Goal: Information Seeking & Learning: Learn about a topic

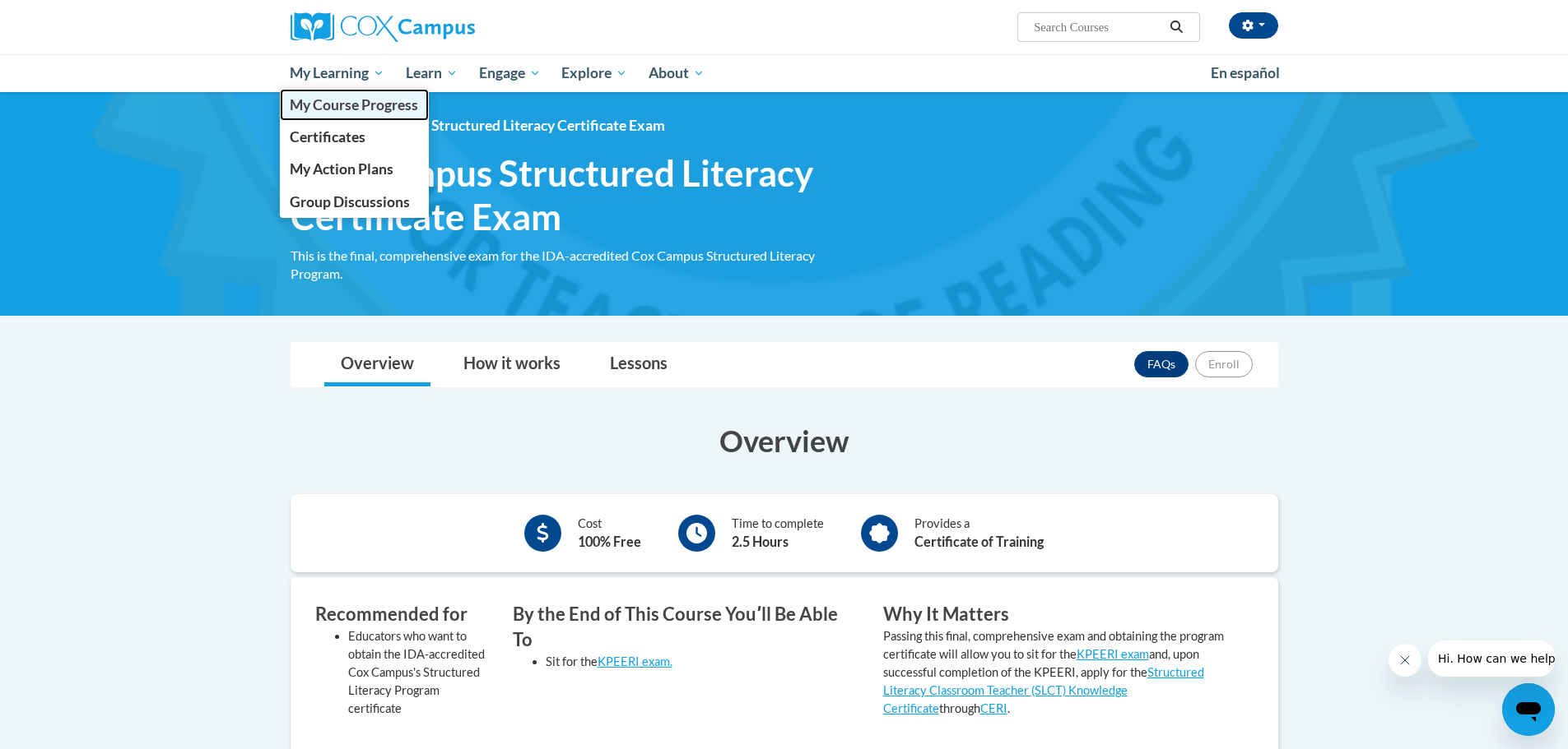
click at [377, 99] on span "My Course Progress" at bounding box center [354, 105] width 129 height 18
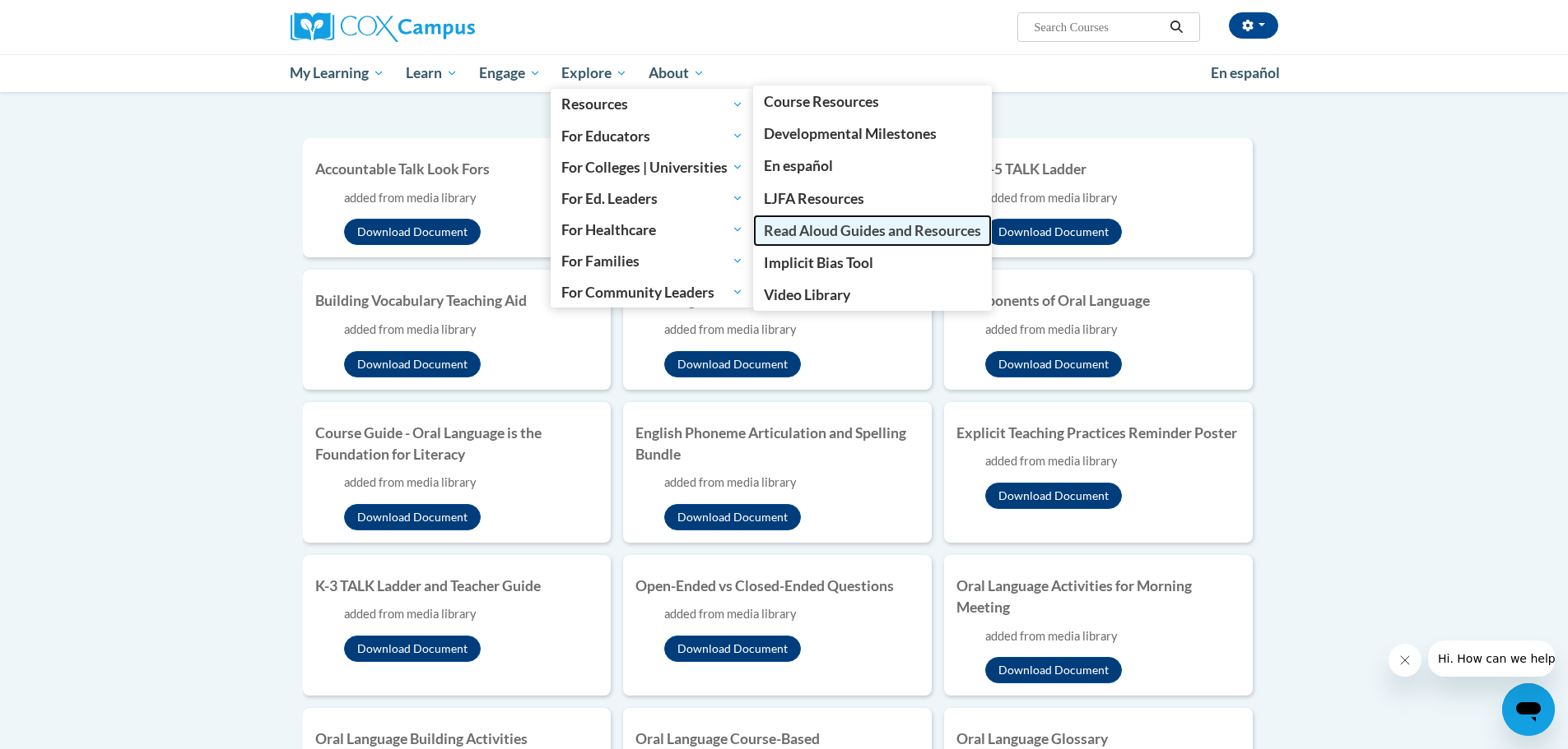
click at [860, 229] on span "Read Aloud Guides and Resources" at bounding box center [872, 231] width 218 height 18
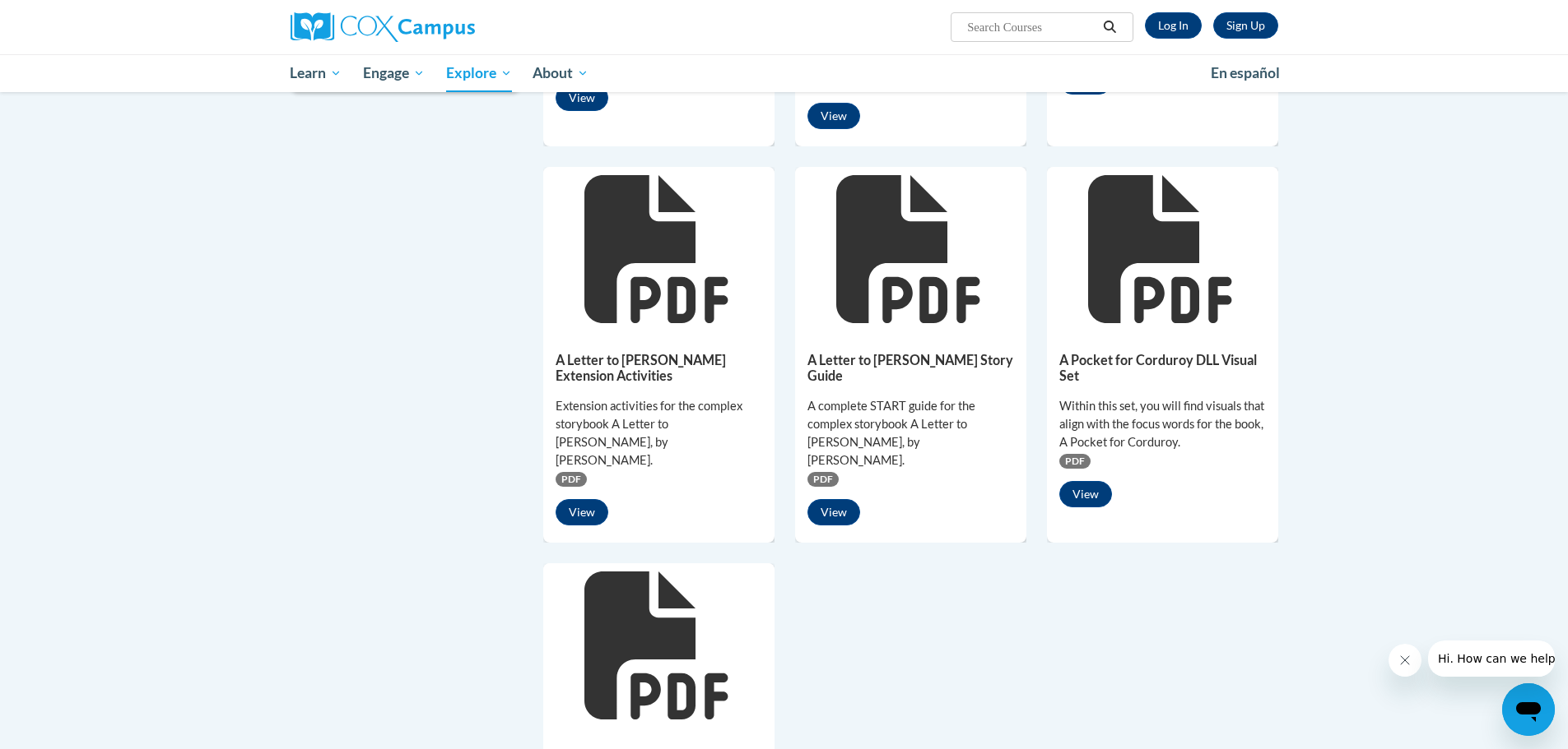
scroll to position [894, 0]
click at [590, 498] on button "View" at bounding box center [582, 511] width 53 height 26
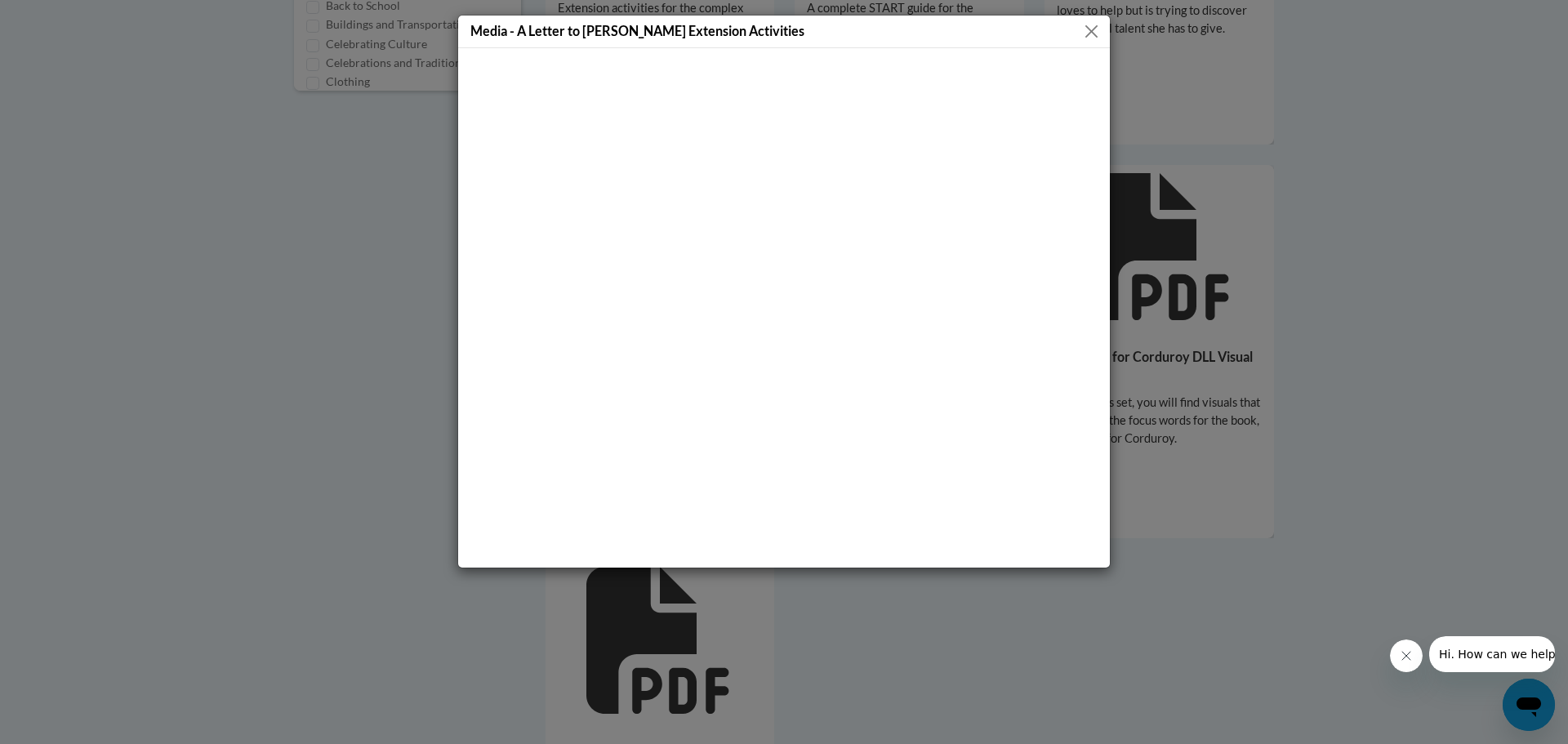
click at [1094, 34] on button "Close" at bounding box center [1091, 31] width 20 height 20
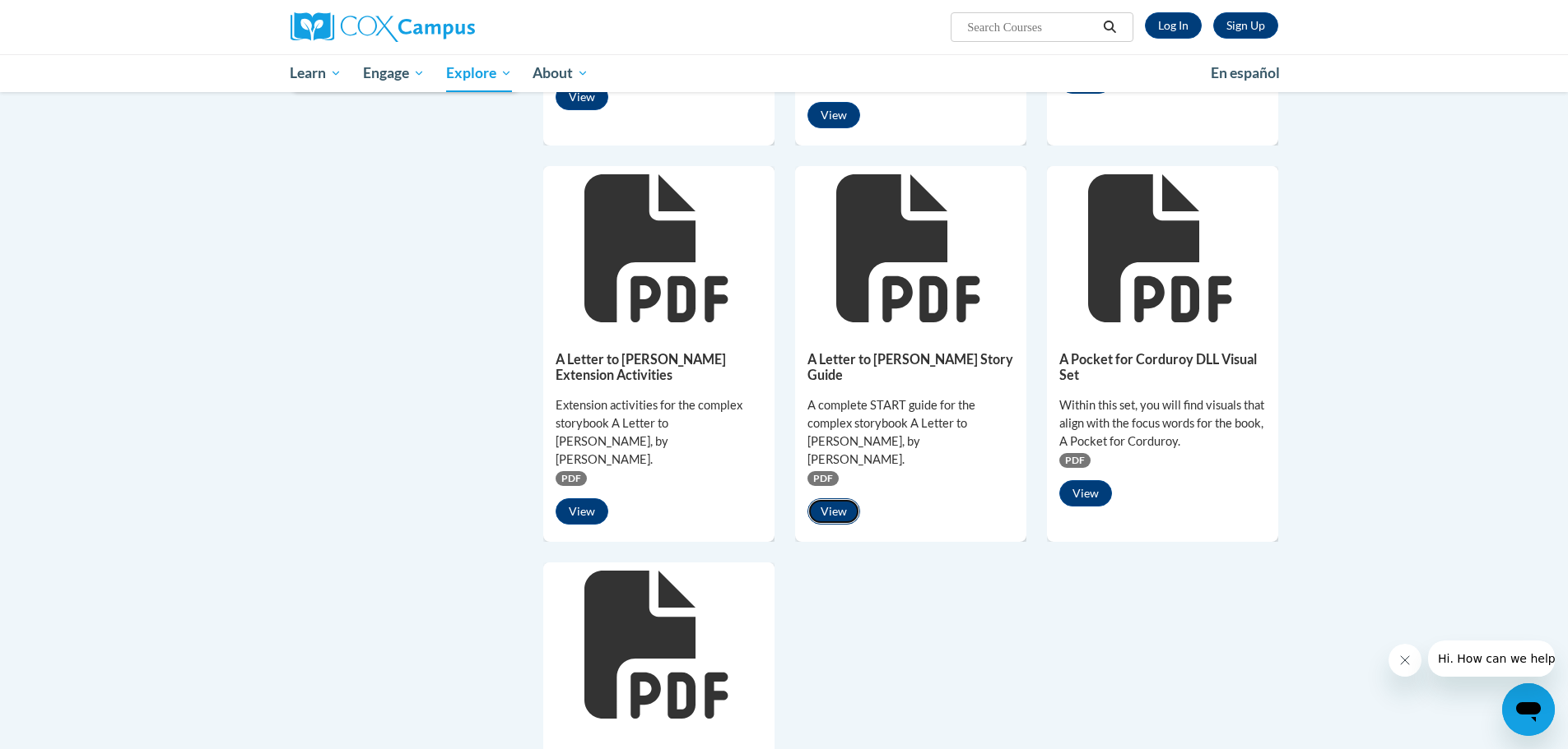
click at [836, 498] on button "View" at bounding box center [833, 511] width 53 height 26
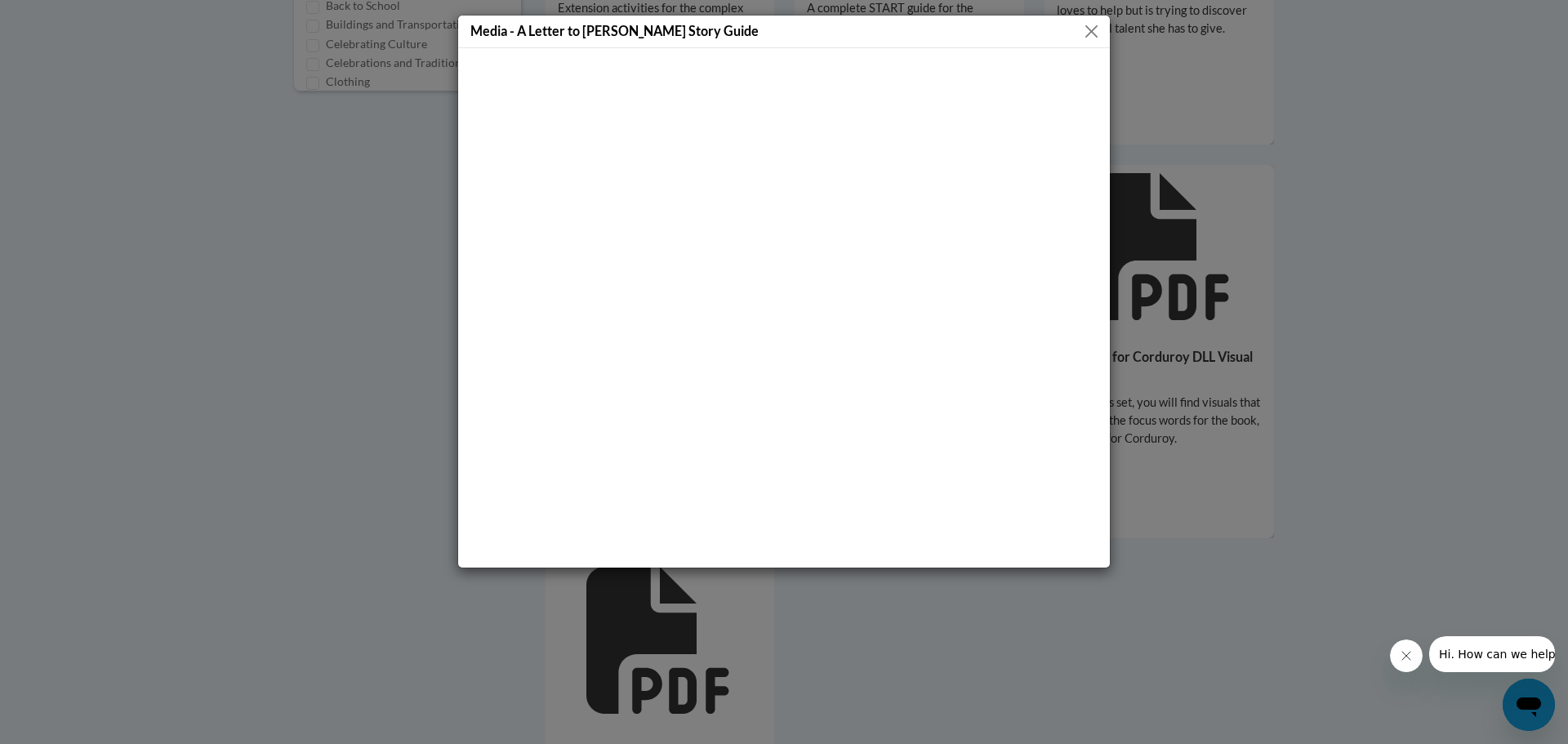
click at [1082, 33] on button "Close" at bounding box center [1091, 31] width 20 height 20
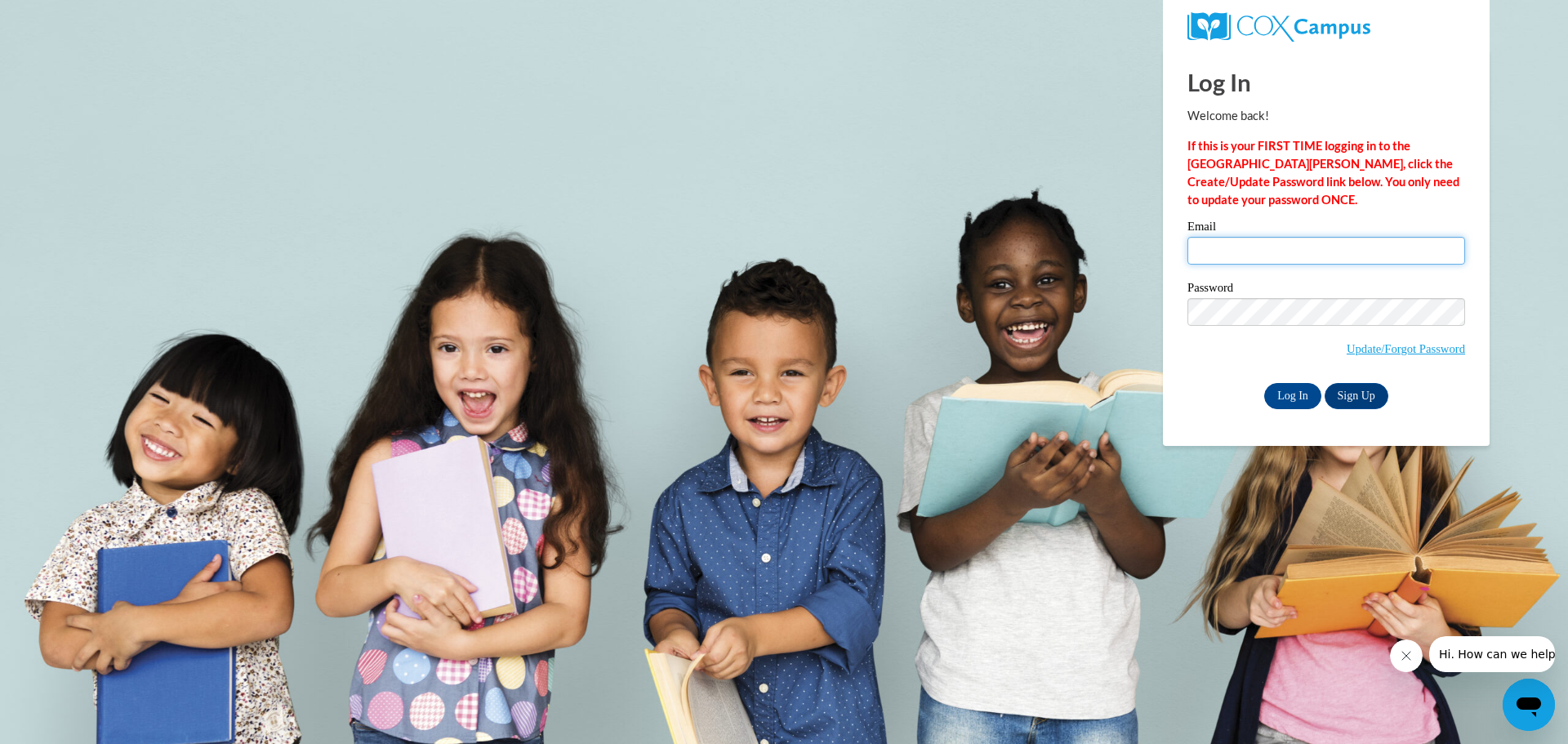
click at [1207, 253] on input "Email" at bounding box center [1326, 251] width 278 height 28
type input "[EMAIL_ADDRESS][DOMAIN_NAME]"
click at [1265, 384] on input "Log In" at bounding box center [1293, 396] width 57 height 26
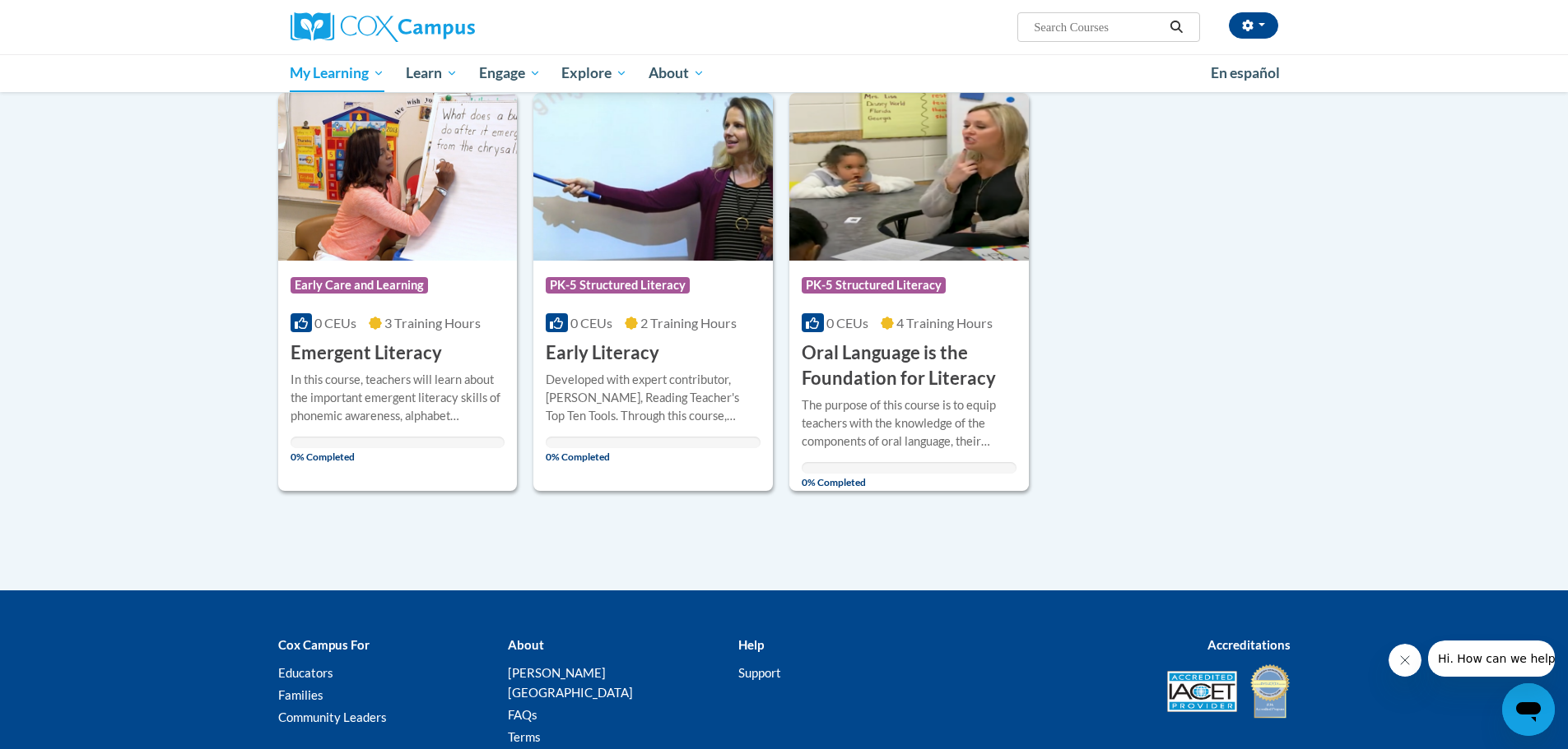
scroll to position [214, 0]
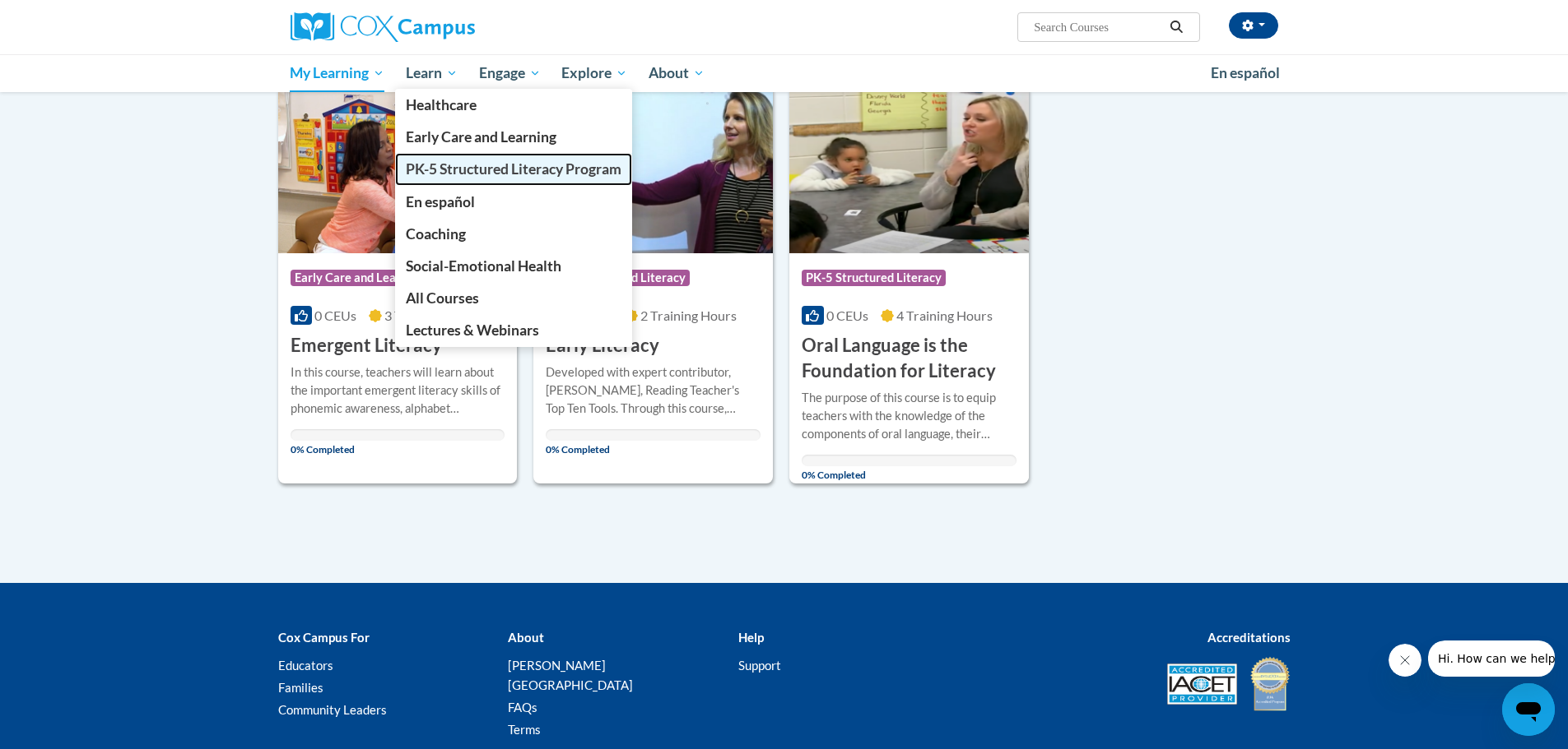
click at [465, 169] on span "PK-5 Structured Literacy Program" at bounding box center [513, 169] width 216 height 18
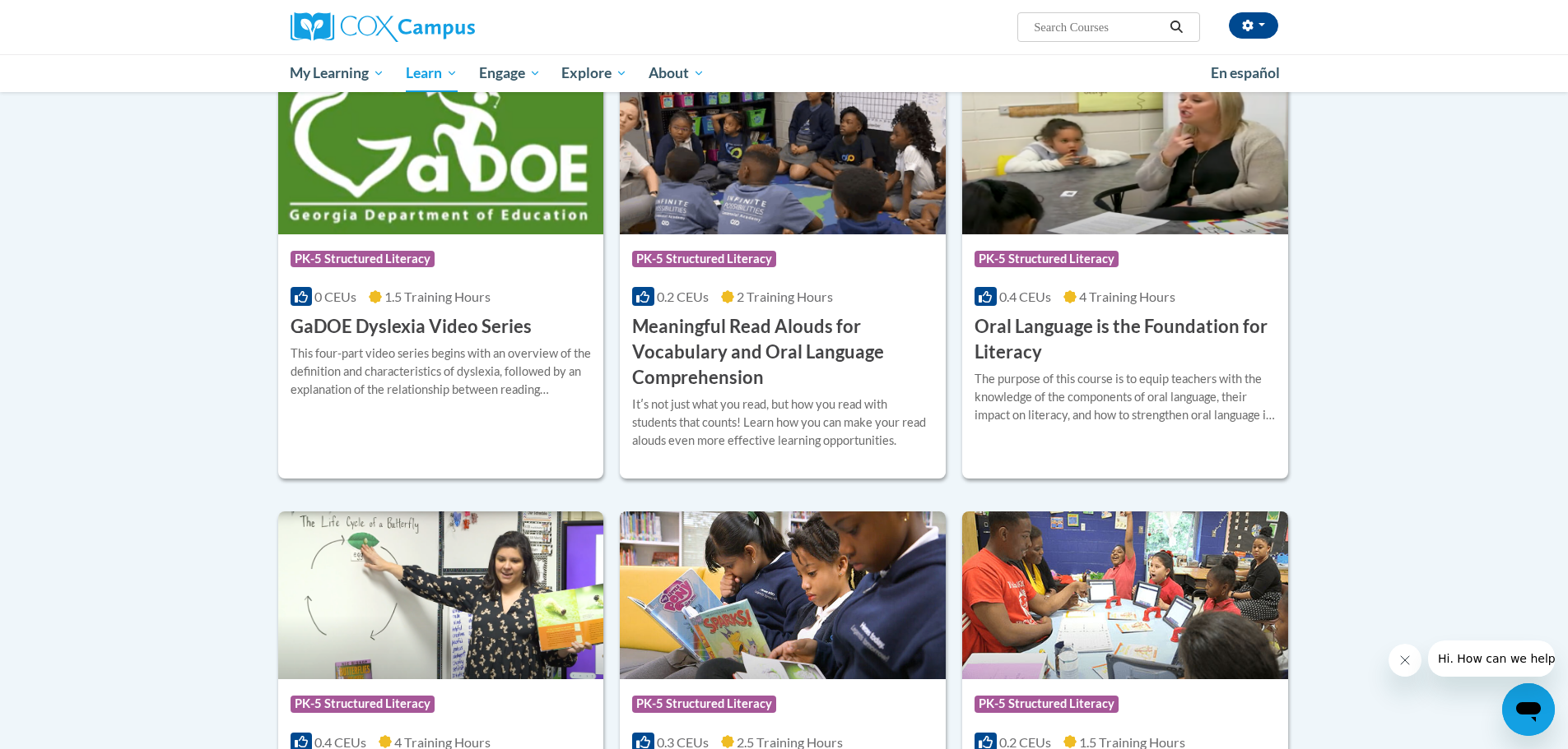
scroll to position [962, 0]
click at [1110, 331] on h3 "Oral Language is the Foundation for Literacy" at bounding box center [1125, 340] width 302 height 51
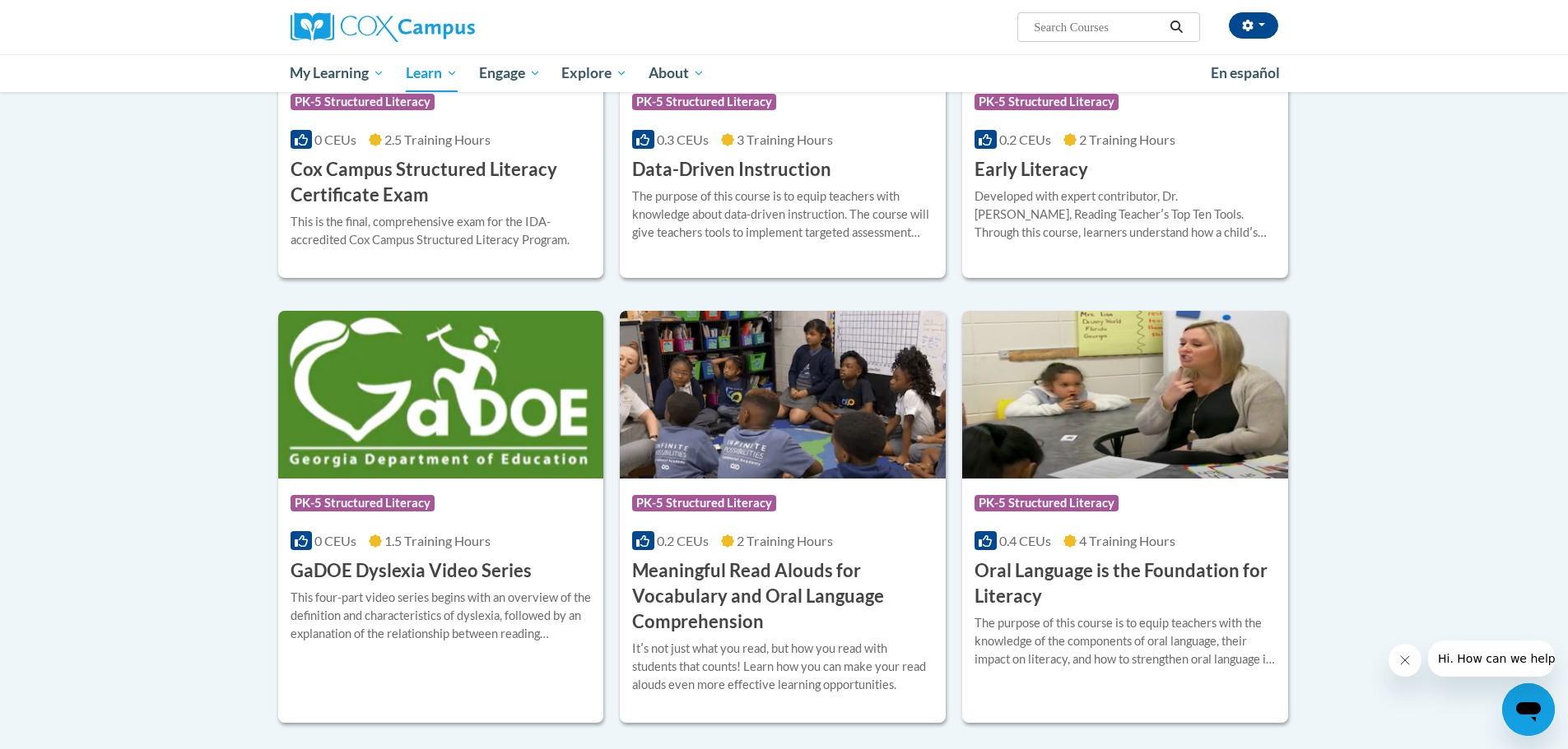
scroll to position [719, 0]
click at [1049, 570] on h3 "Oral Language is the Foundation for Literacy" at bounding box center [1125, 583] width 302 height 51
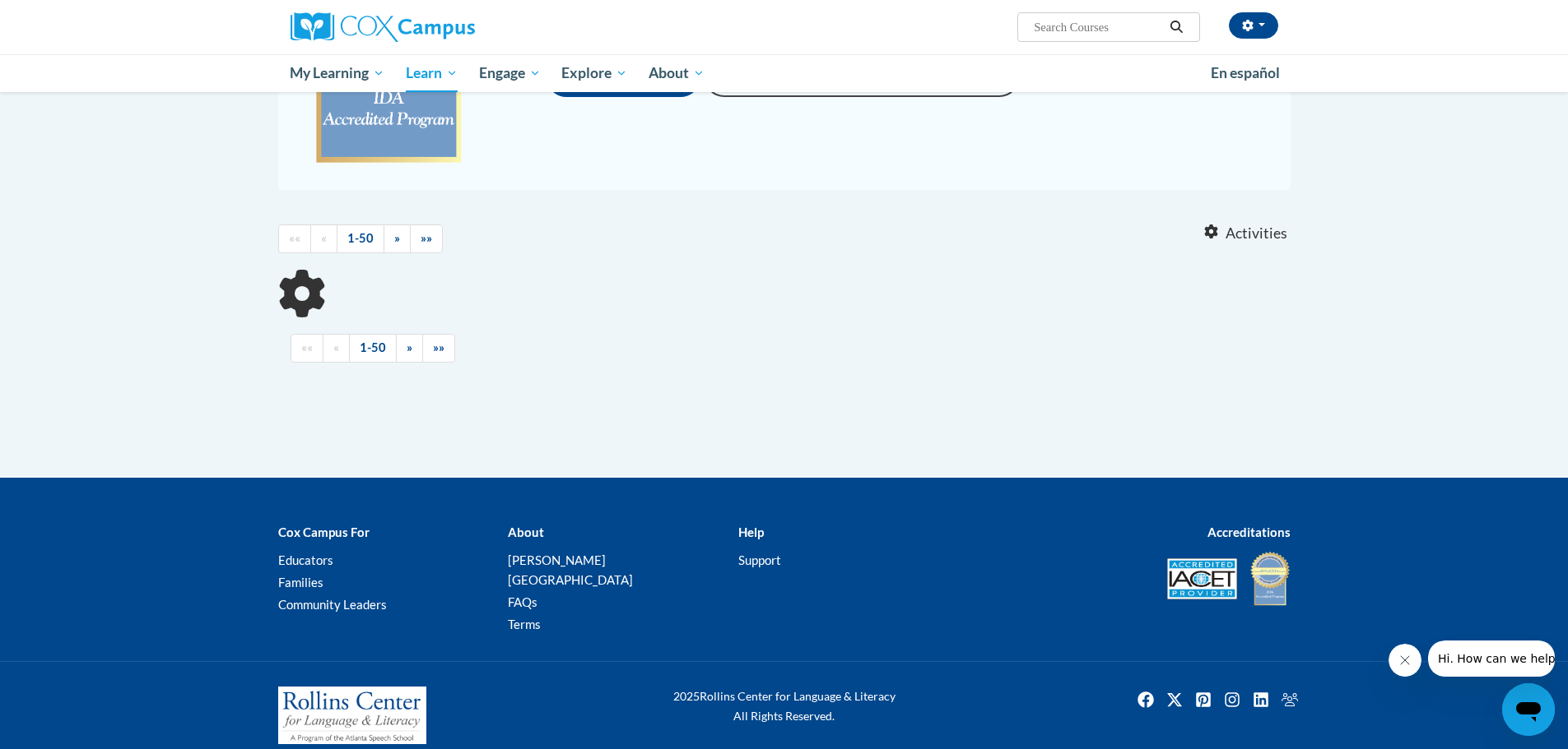
scroll to position [320, 0]
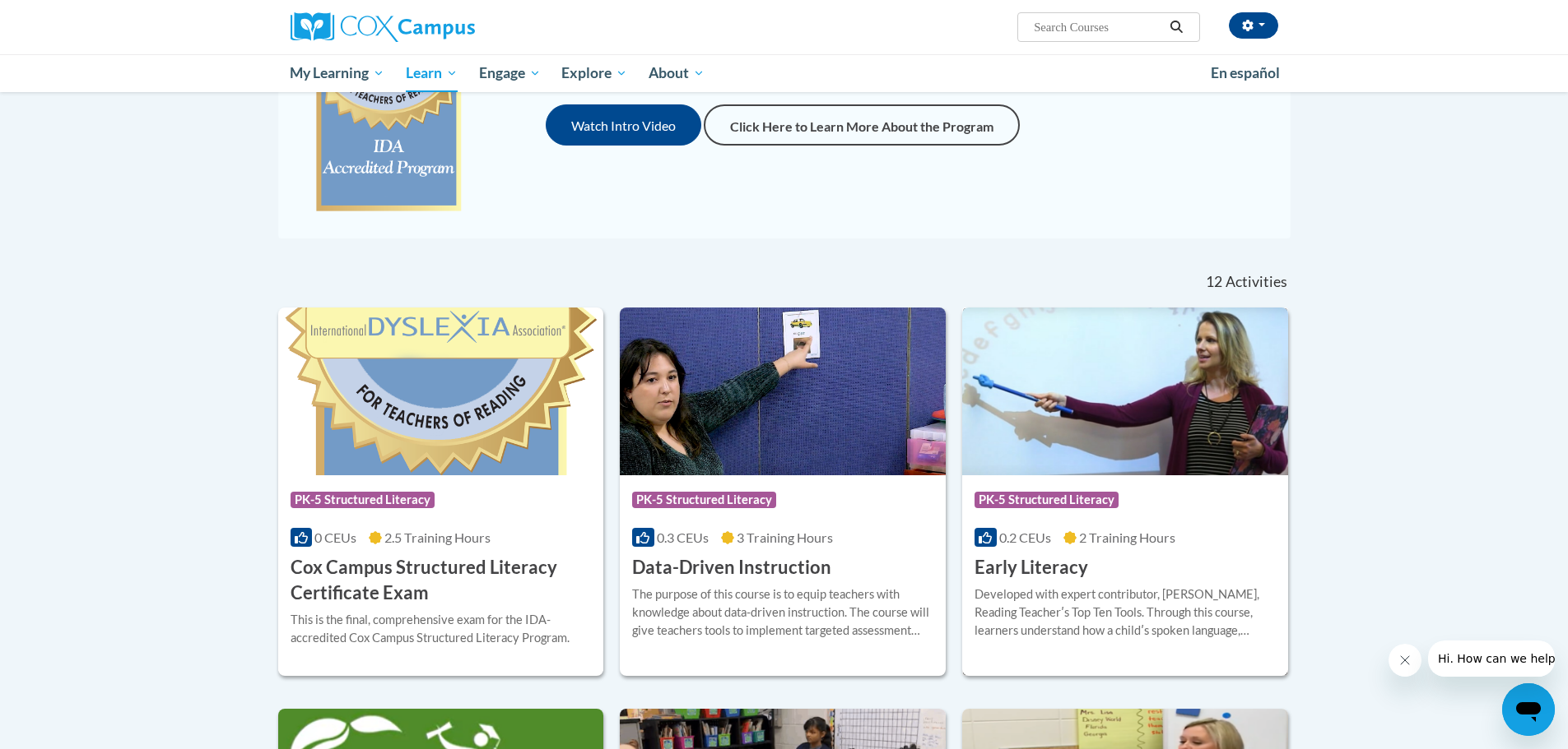
click at [1057, 566] on h3 "Early Literacy" at bounding box center [1031, 568] width 113 height 25
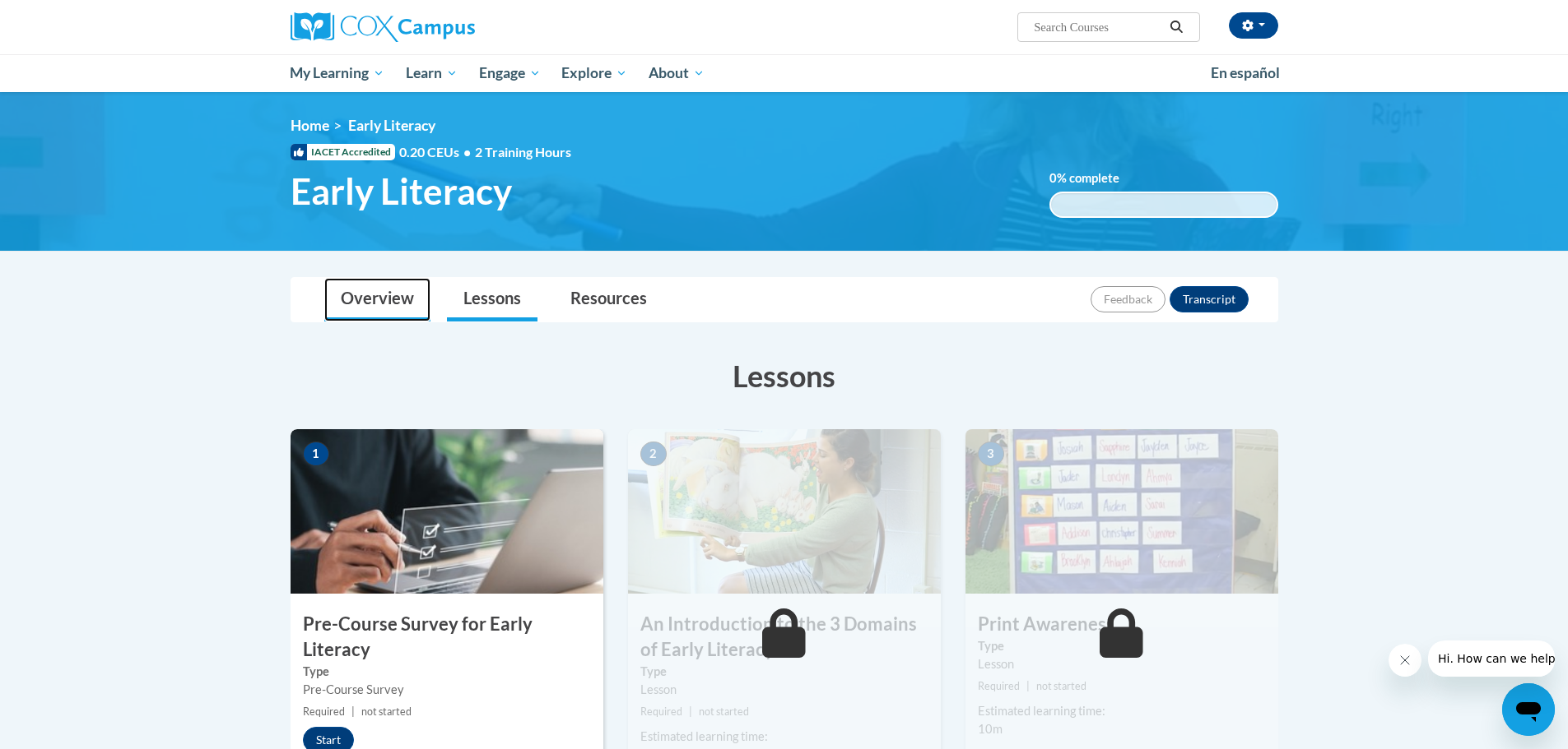
click at [390, 295] on link "Overview" at bounding box center [377, 299] width 106 height 44
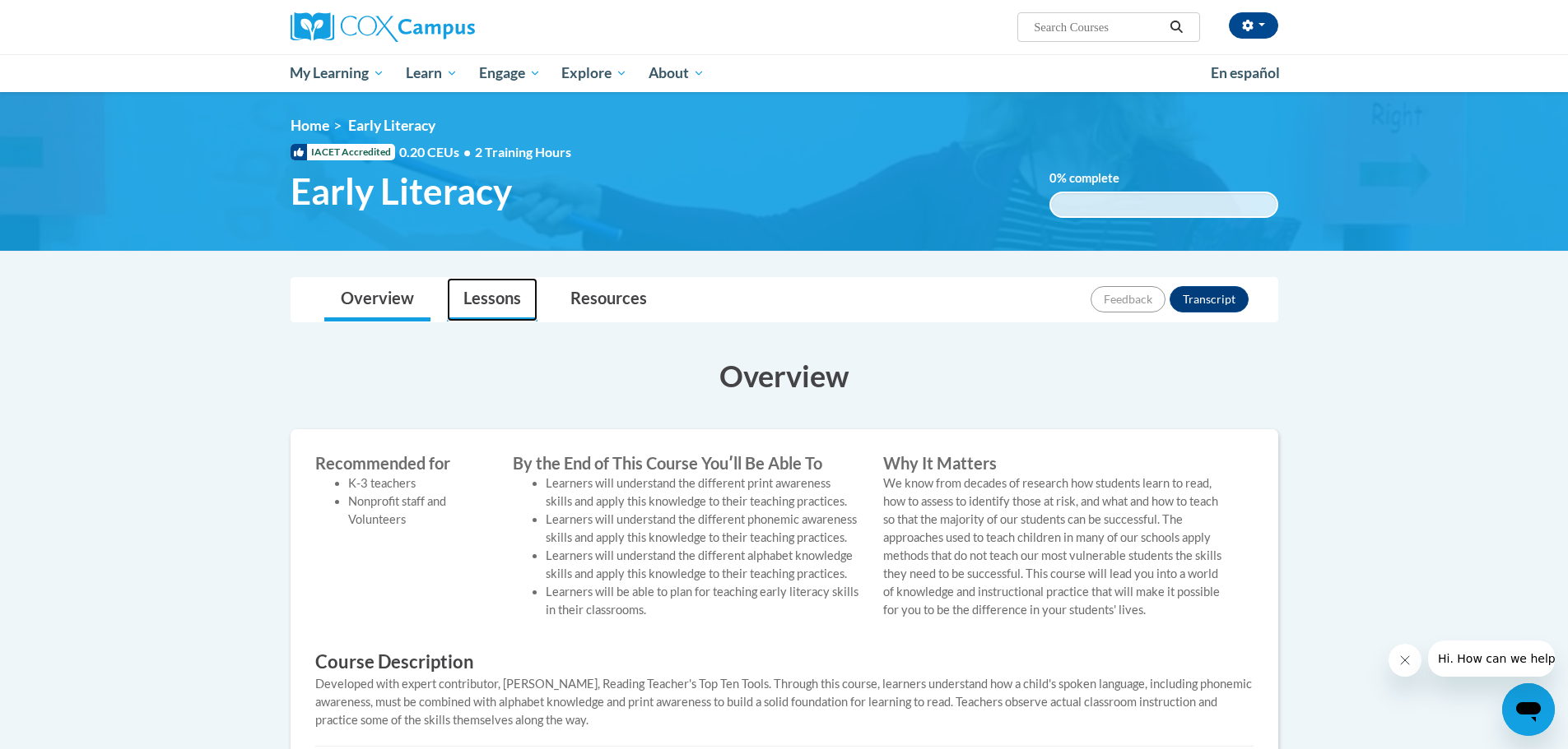
click at [480, 292] on link "Lessons" at bounding box center [492, 299] width 91 height 44
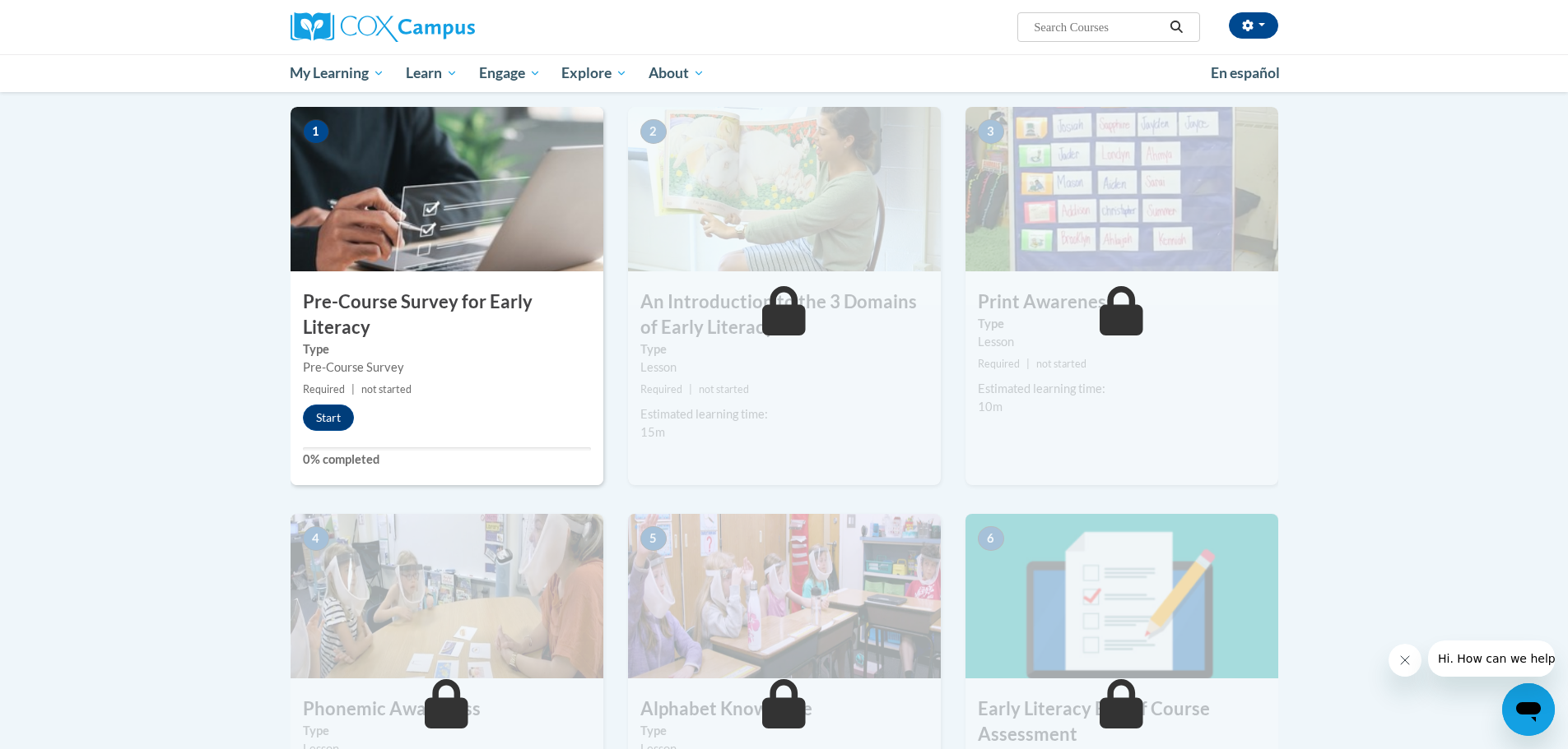
scroll to position [323, 0]
